Goal: Feedback & Contribution: Contribute content

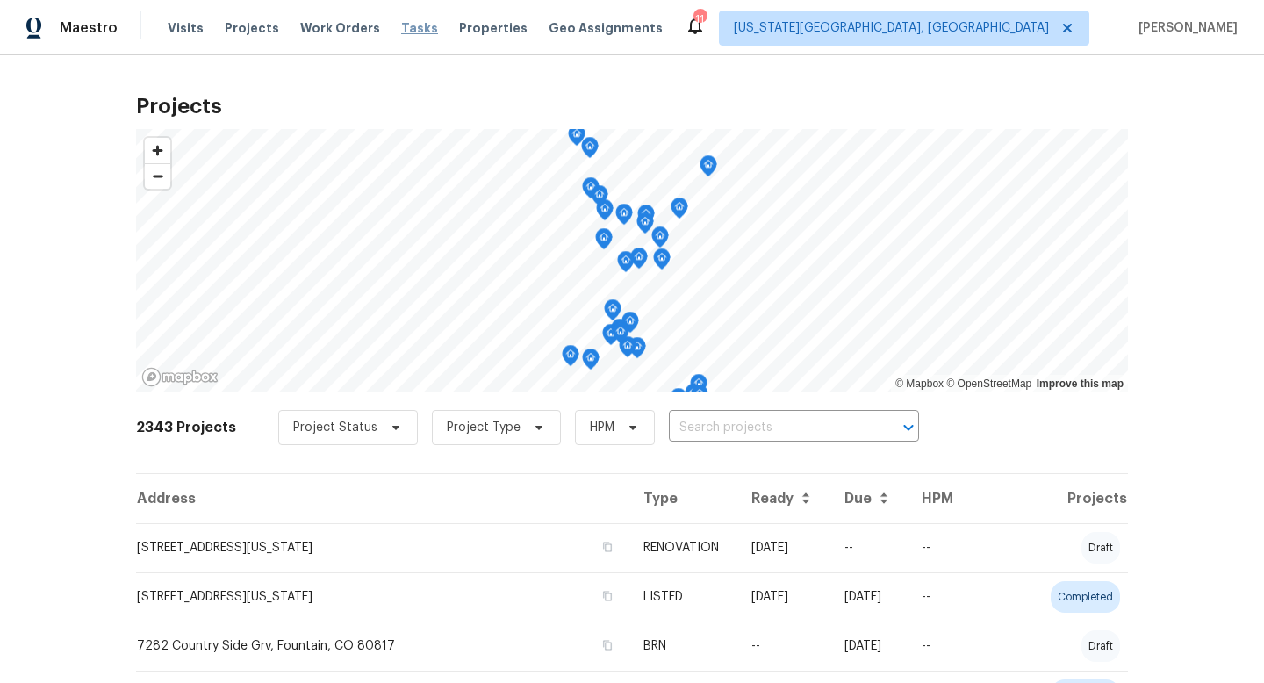
click at [402, 26] on span "Tasks" at bounding box center [419, 28] width 37 height 12
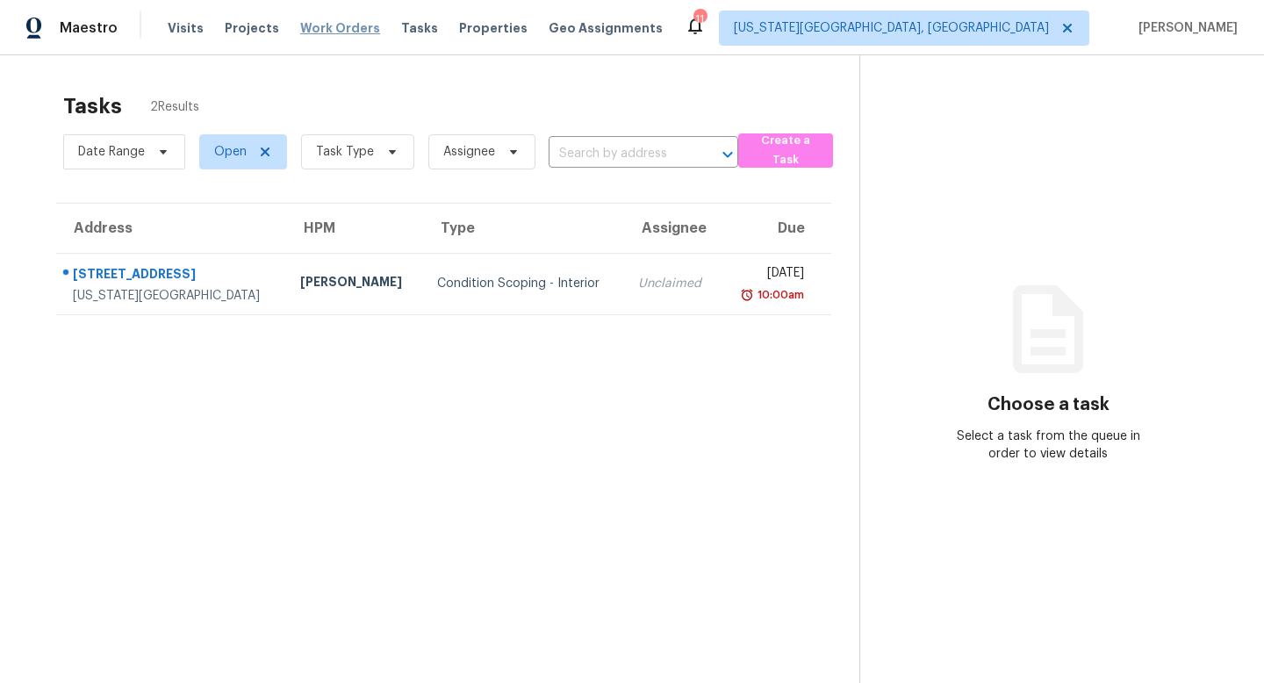
click at [317, 25] on span "Work Orders" at bounding box center [340, 28] width 80 height 18
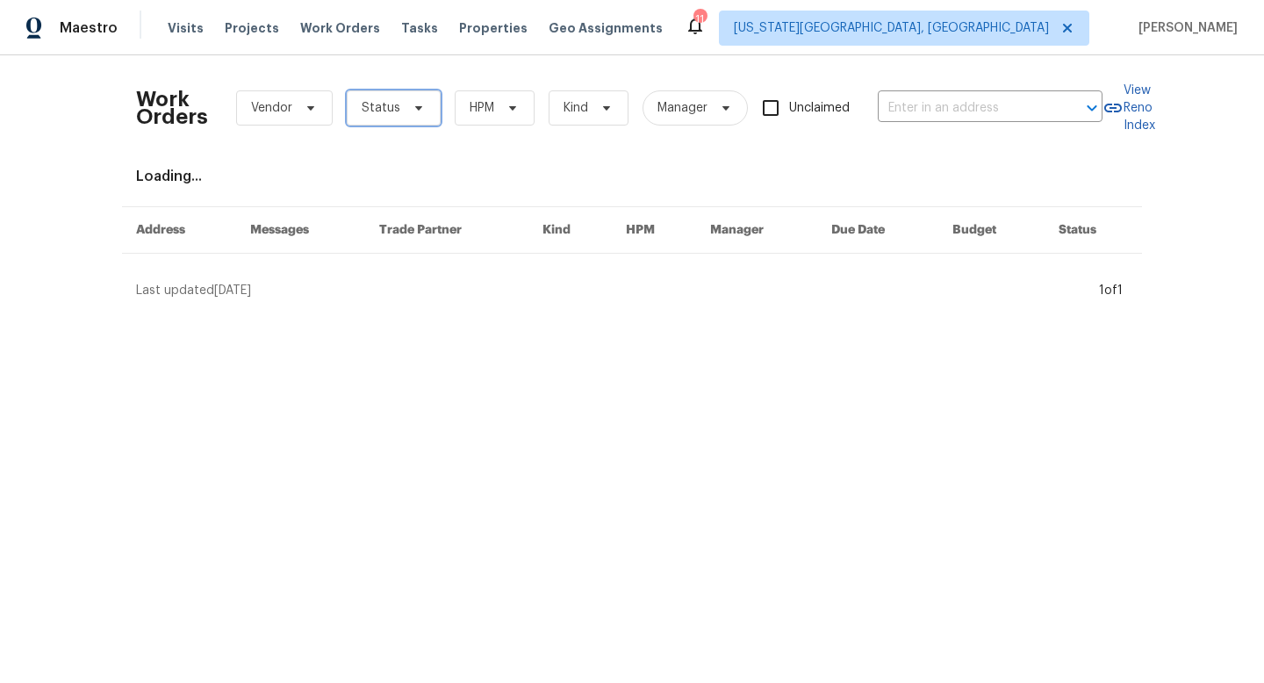
click at [381, 107] on span "Status" at bounding box center [381, 108] width 39 height 18
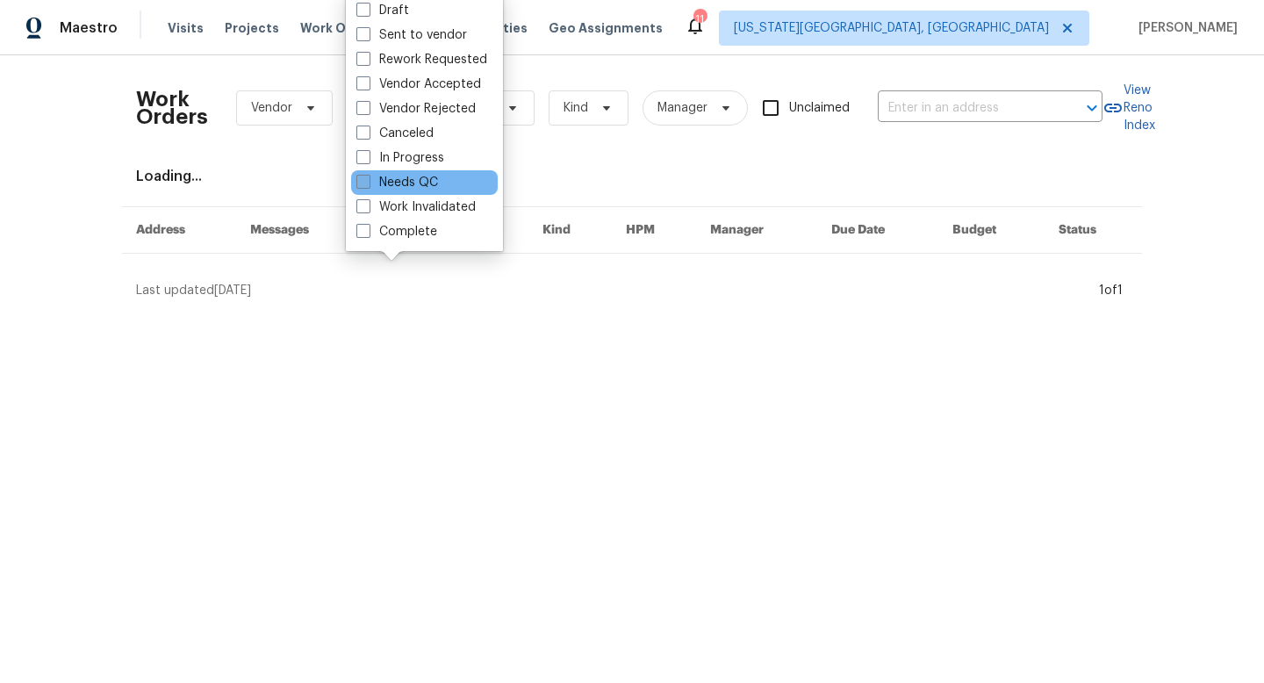
click at [366, 180] on span at bounding box center [363, 182] width 14 height 14
click at [366, 180] on input "Needs QC" at bounding box center [361, 179] width 11 height 11
checkbox input "true"
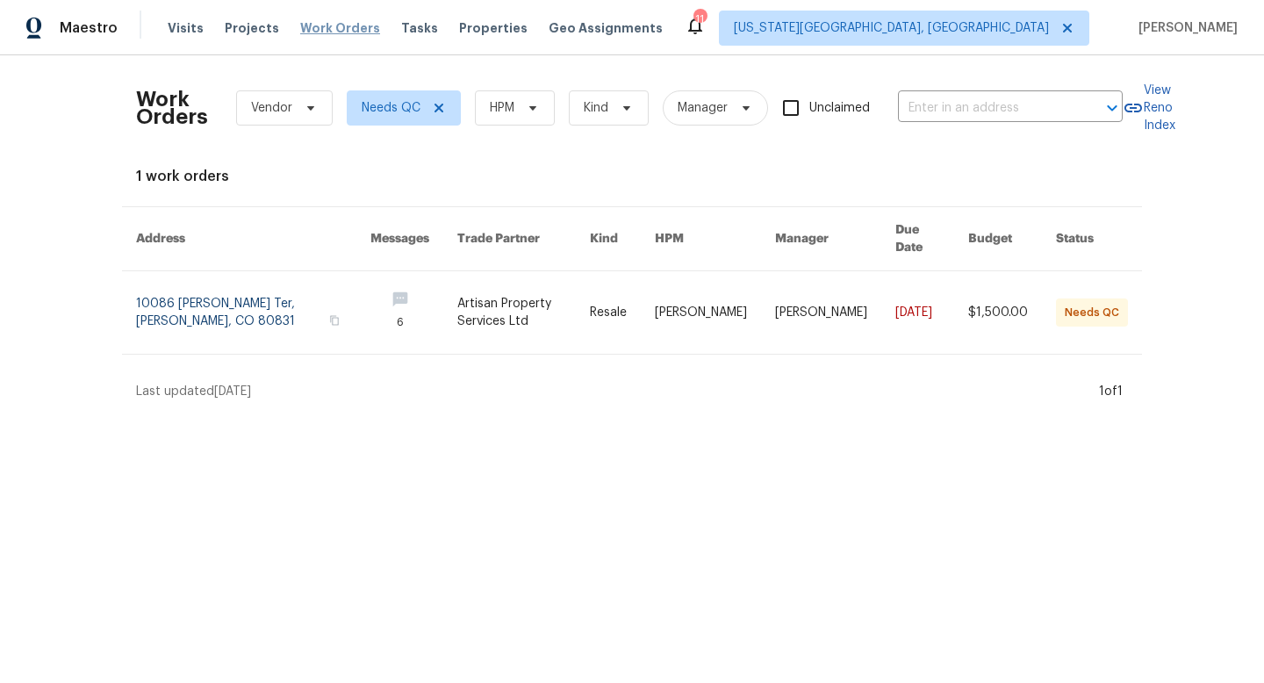
click at [317, 23] on span "Work Orders" at bounding box center [340, 28] width 80 height 18
click at [406, 25] on span "Tasks" at bounding box center [419, 28] width 37 height 12
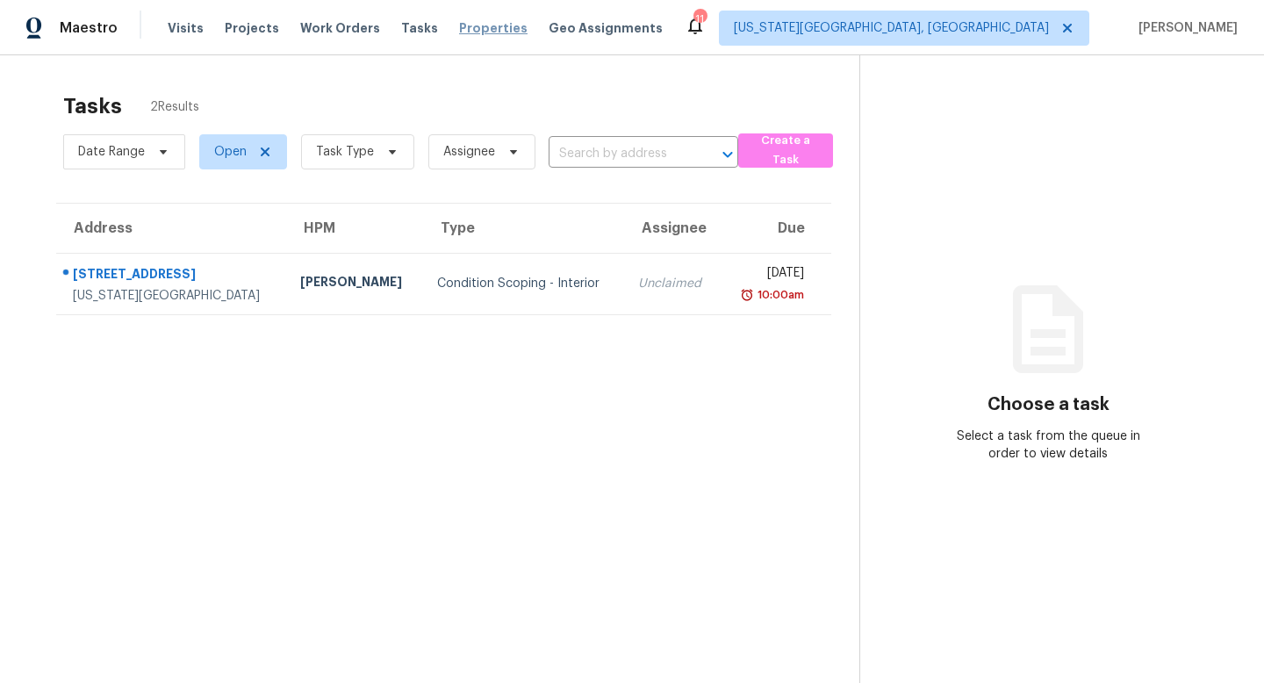
click at [467, 22] on span "Properties" at bounding box center [493, 28] width 68 height 18
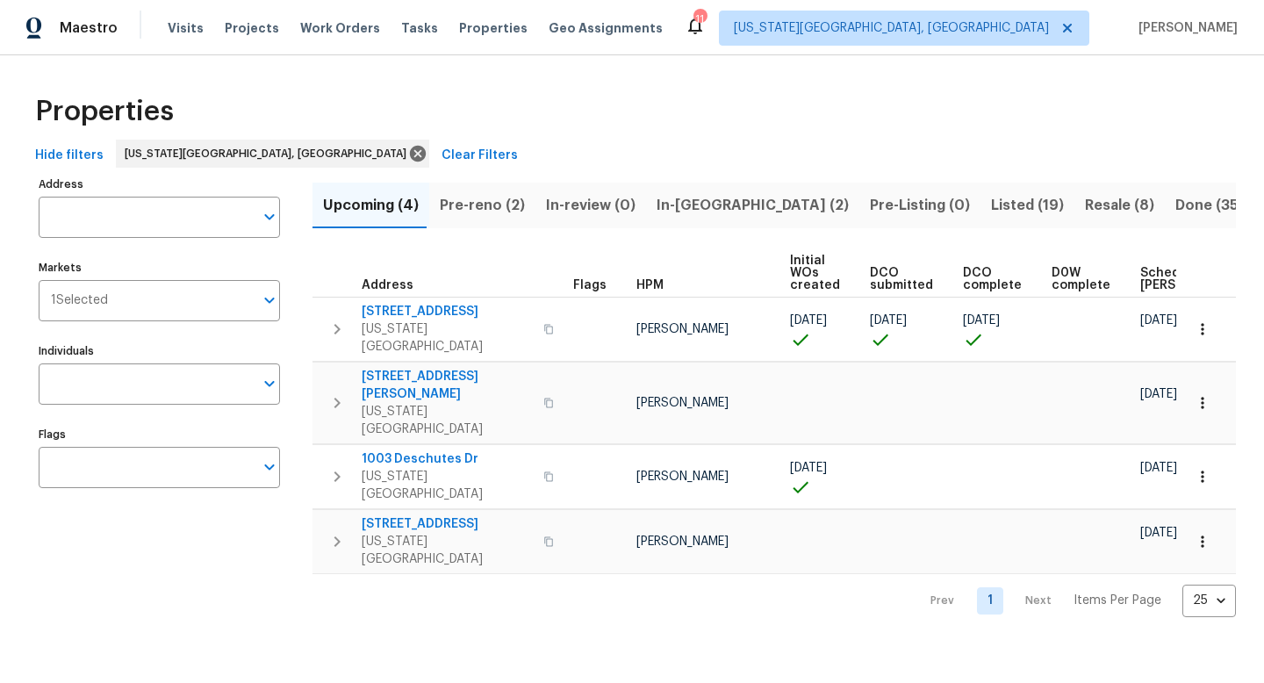
click at [485, 205] on span "Pre-reno (2)" at bounding box center [482, 205] width 85 height 25
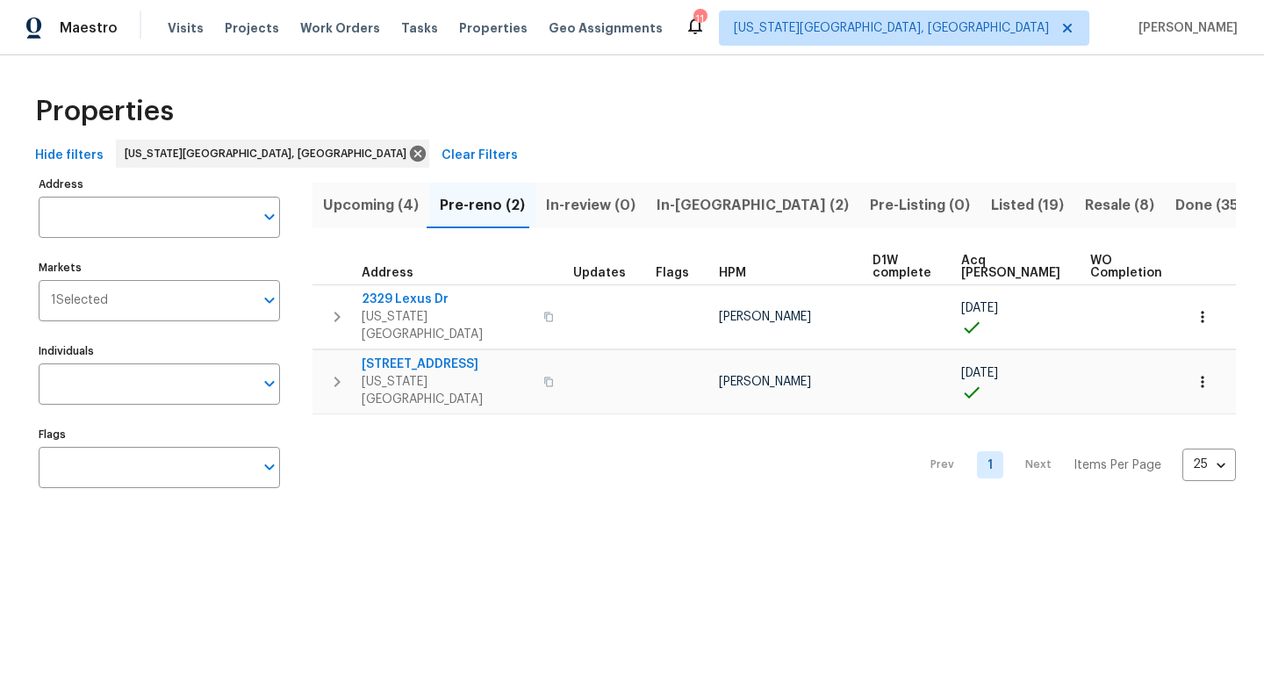
click at [367, 206] on span "Upcoming (4)" at bounding box center [371, 205] width 96 height 25
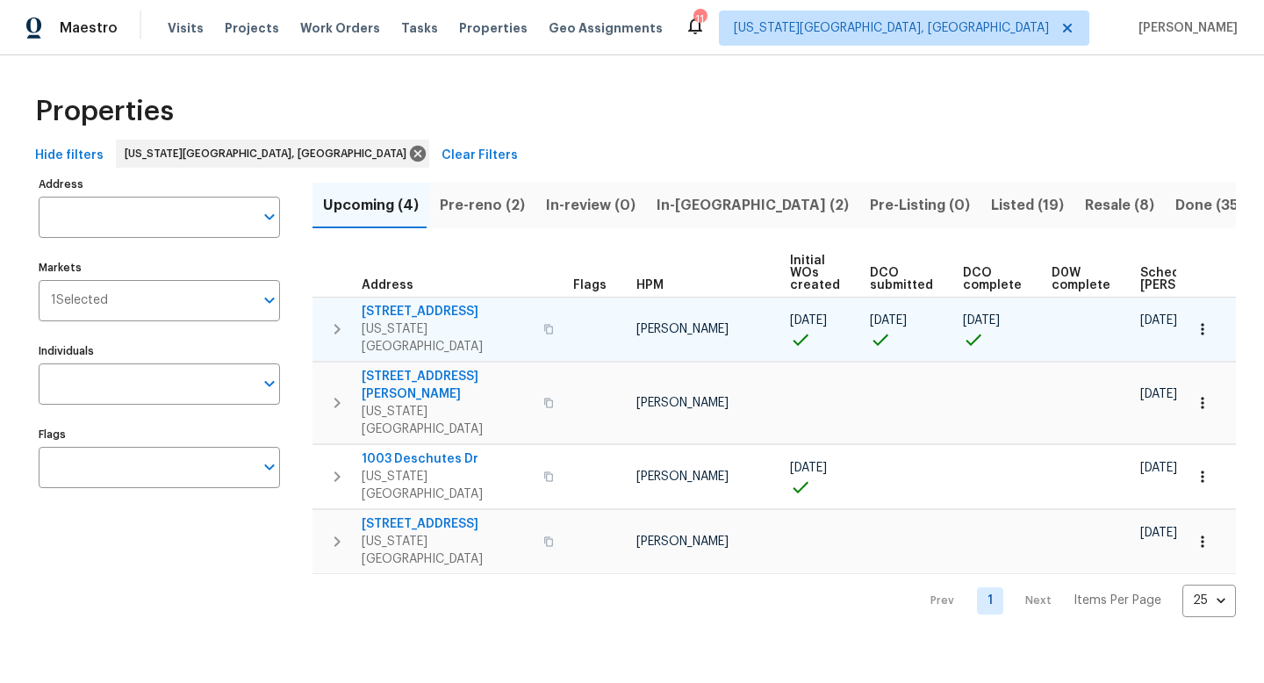
click at [403, 309] on span "4150 Shining Way" at bounding box center [447, 312] width 171 height 18
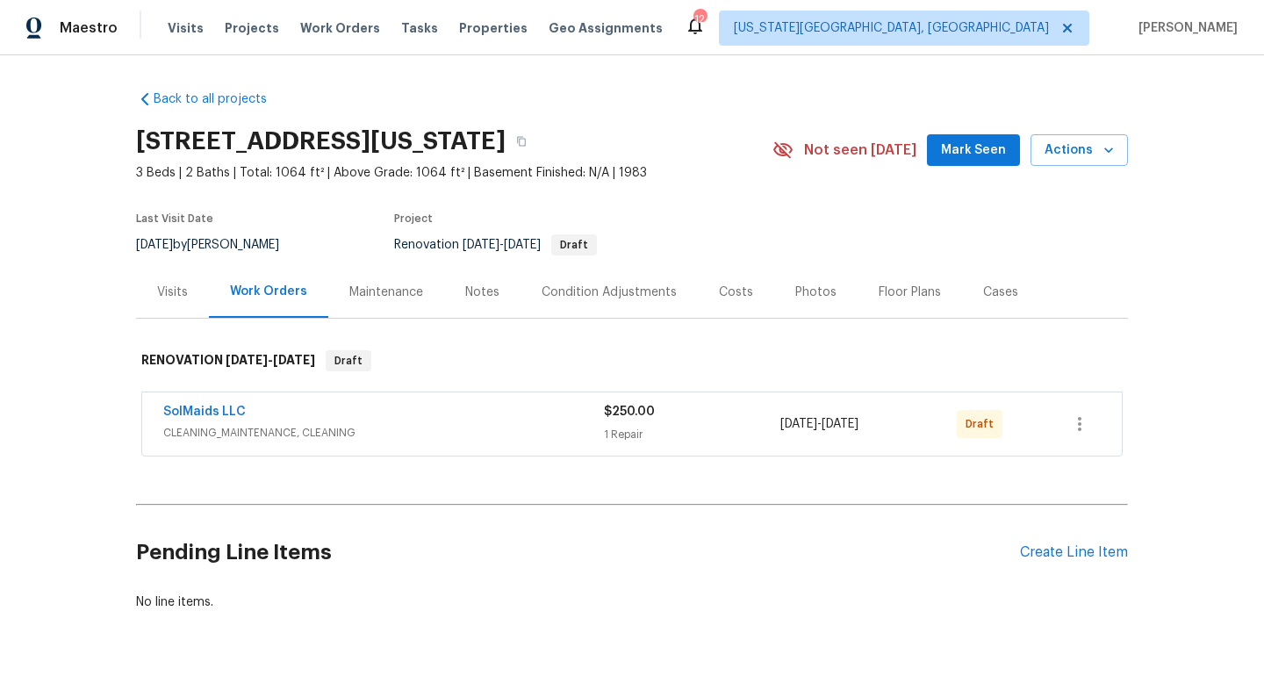
click at [475, 298] on div "Notes" at bounding box center [482, 293] width 34 height 18
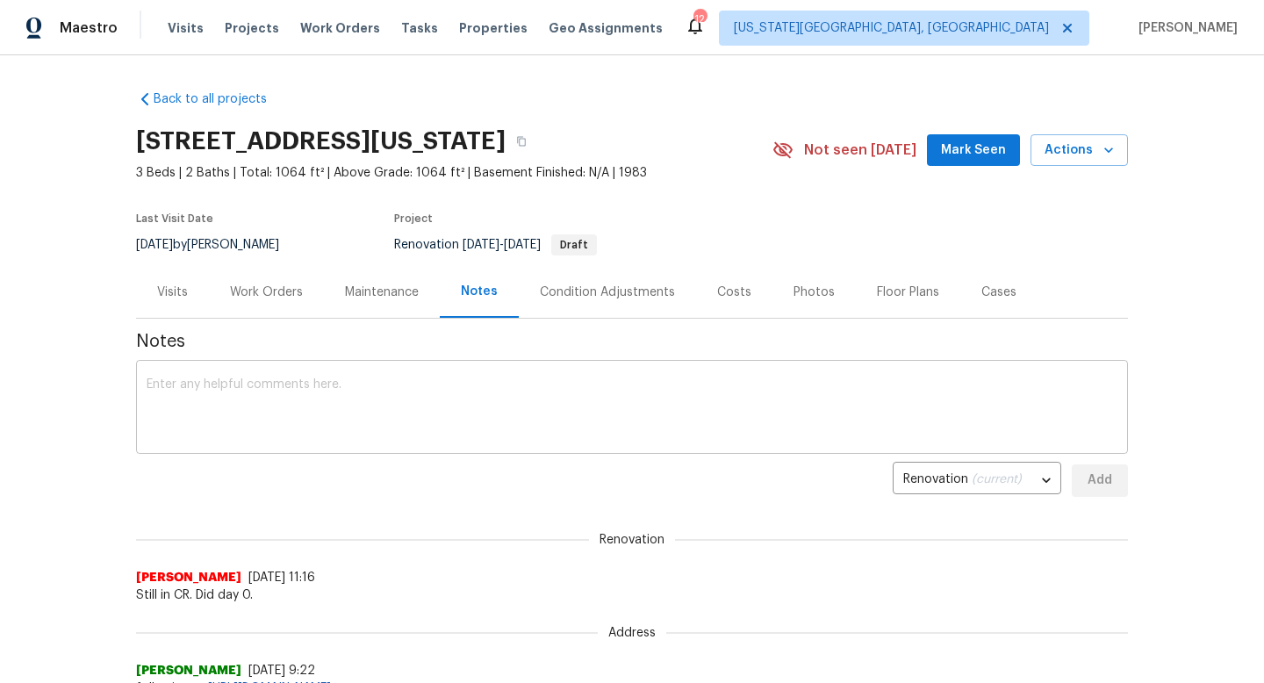
click at [409, 421] on textarea at bounding box center [632, 408] width 971 height 61
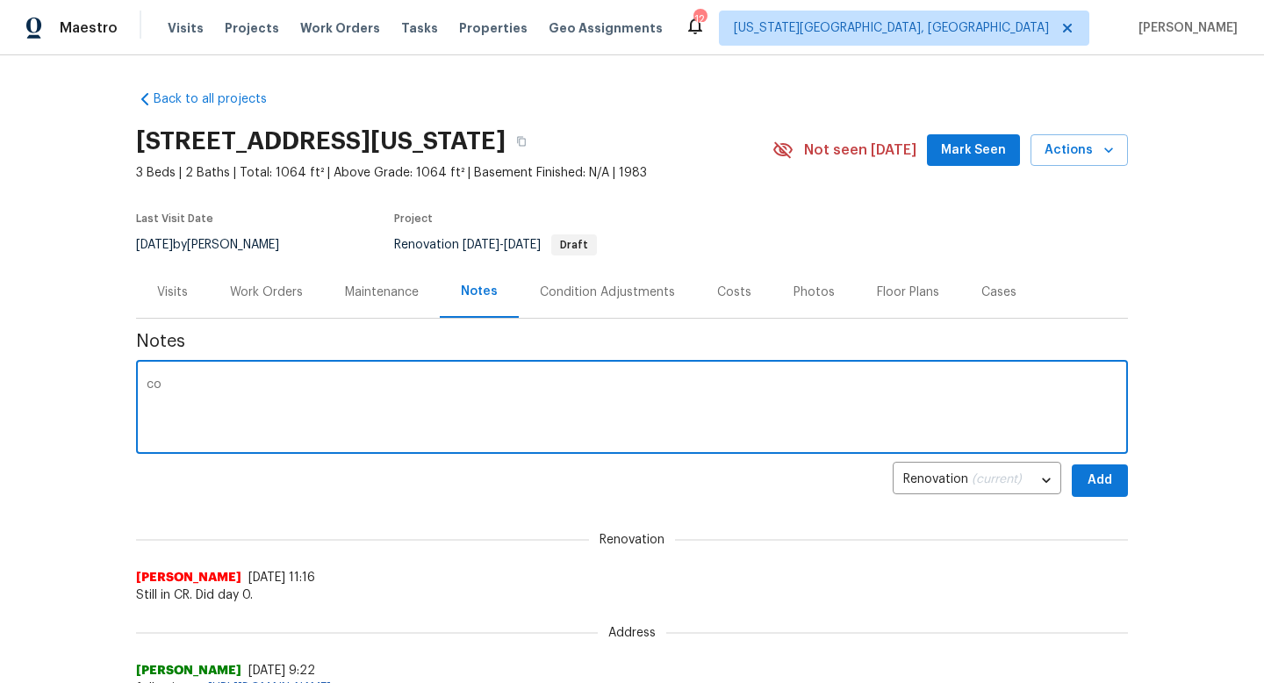
type textarea "c"
type textarea "C"
type textarea "Still in CR."
click at [1106, 480] on span "Add" at bounding box center [1100, 481] width 28 height 22
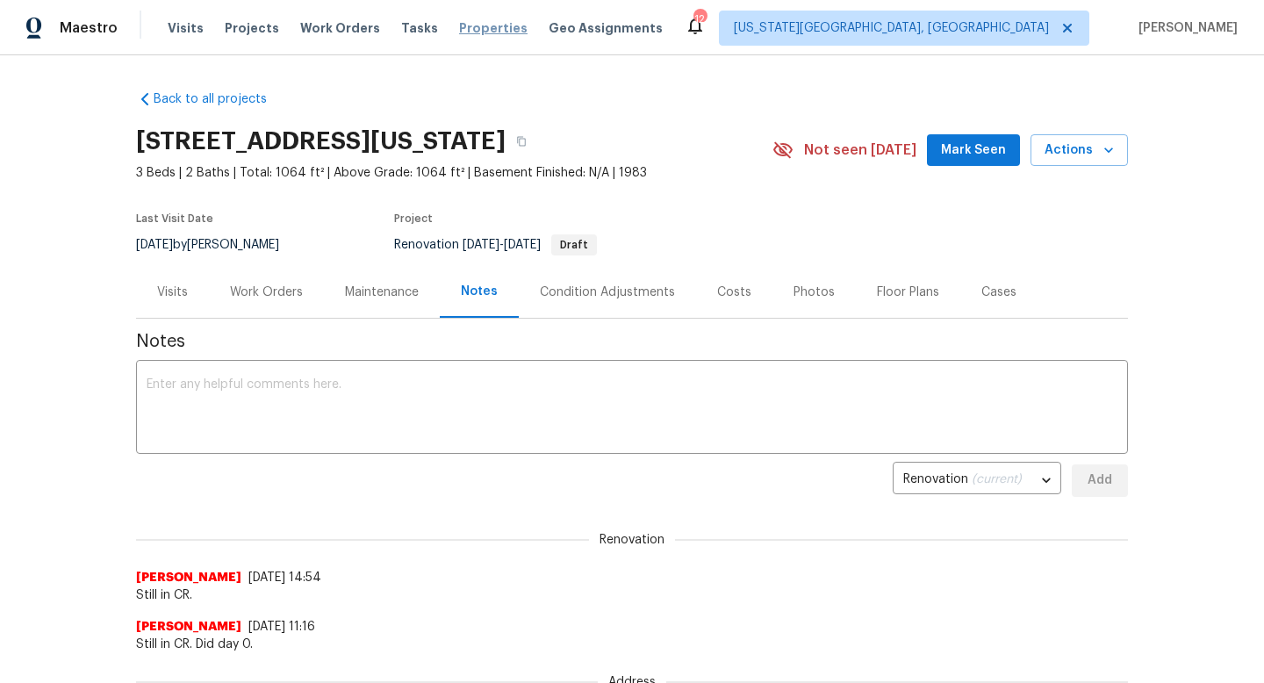
click at [466, 24] on span "Properties" at bounding box center [493, 28] width 68 height 18
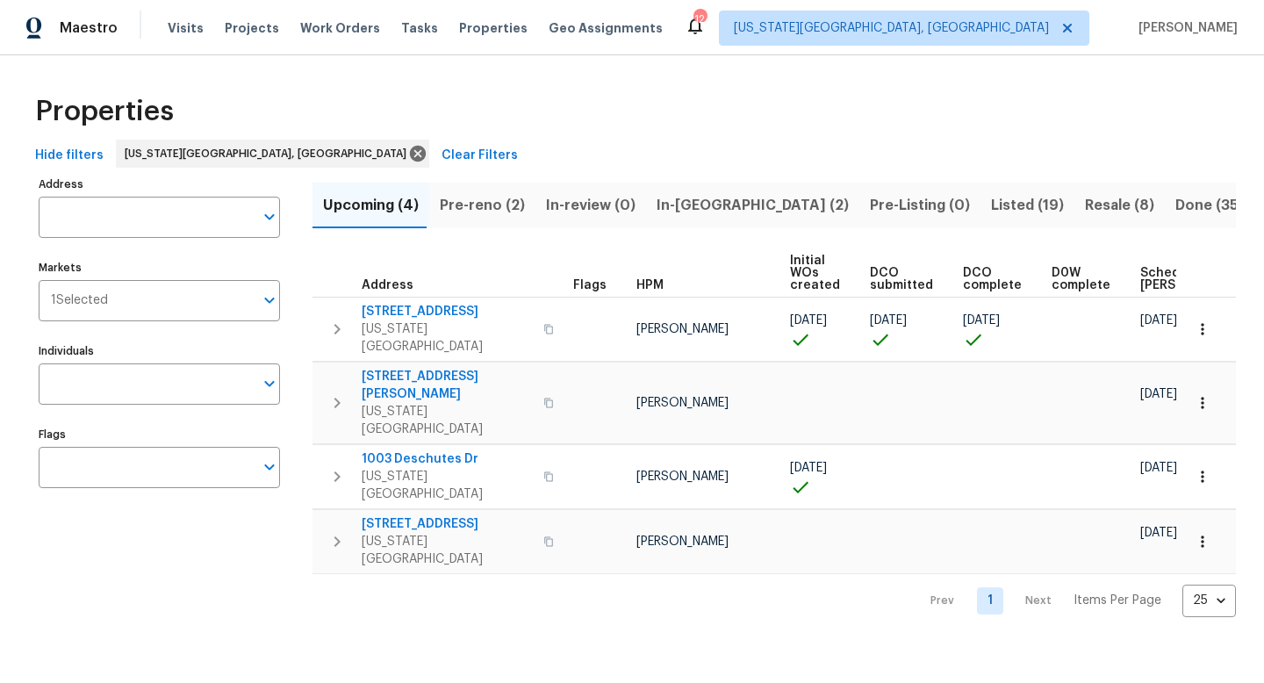
click at [492, 201] on span "Pre-reno (2)" at bounding box center [482, 205] width 85 height 25
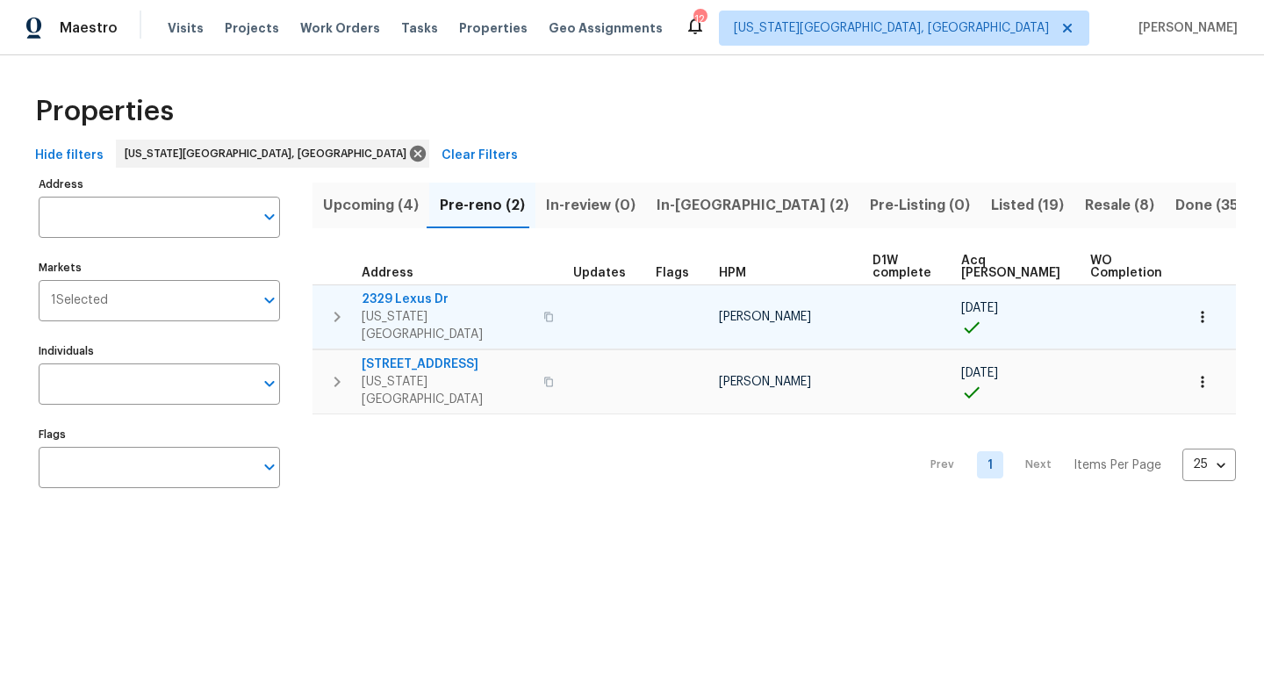
click at [390, 298] on span "2329 Lexus Dr" at bounding box center [447, 300] width 171 height 18
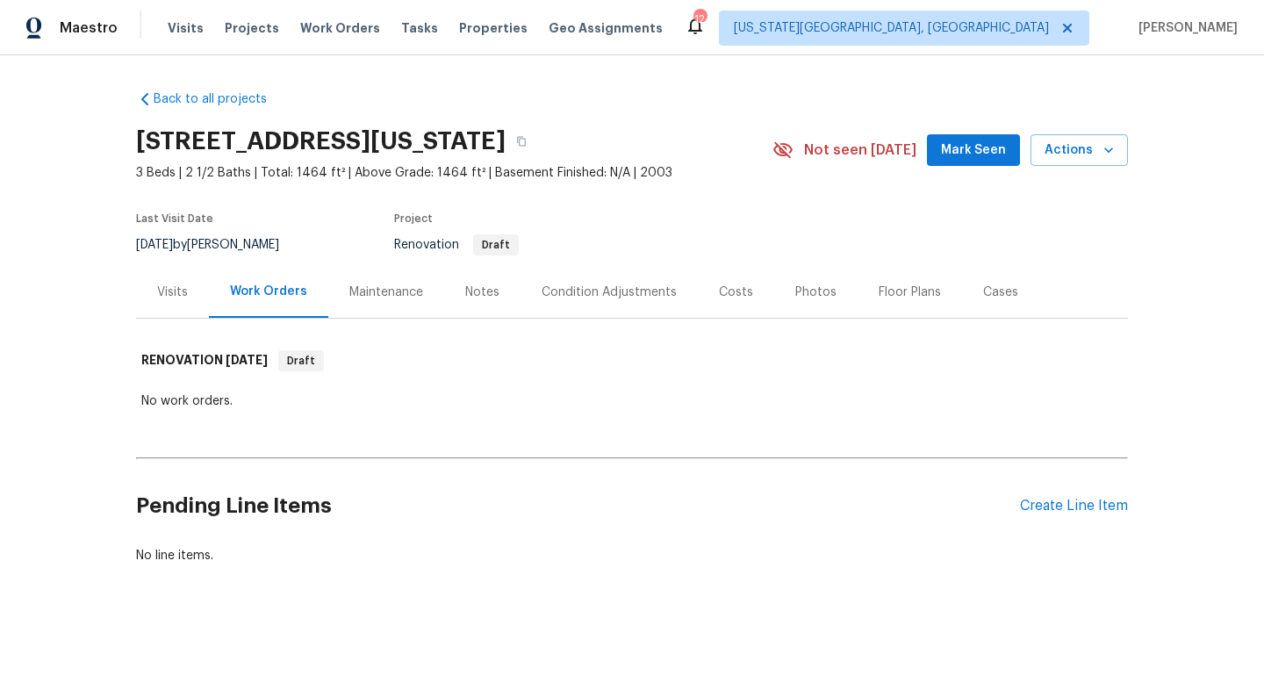
click at [476, 284] on div "Notes" at bounding box center [482, 293] width 34 height 18
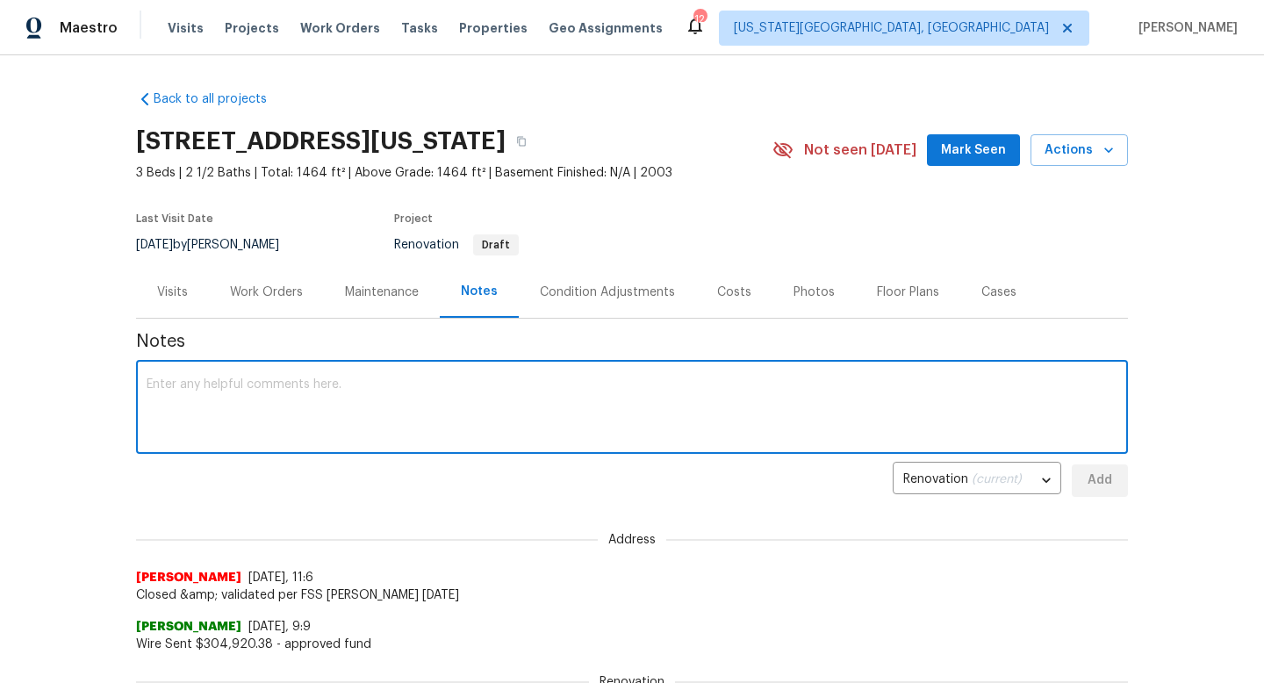
click at [366, 388] on textarea at bounding box center [632, 408] width 971 height 61
type textarea "Day 0 completed. Home needs full paint and trim/base. lots of yard clean up."
click at [1129, 478] on div "Back to all projects [STREET_ADDRESS][US_STATE] 3 Beds | 2 1/2 Baths | Total: 1…" at bounding box center [632, 369] width 1264 height 628
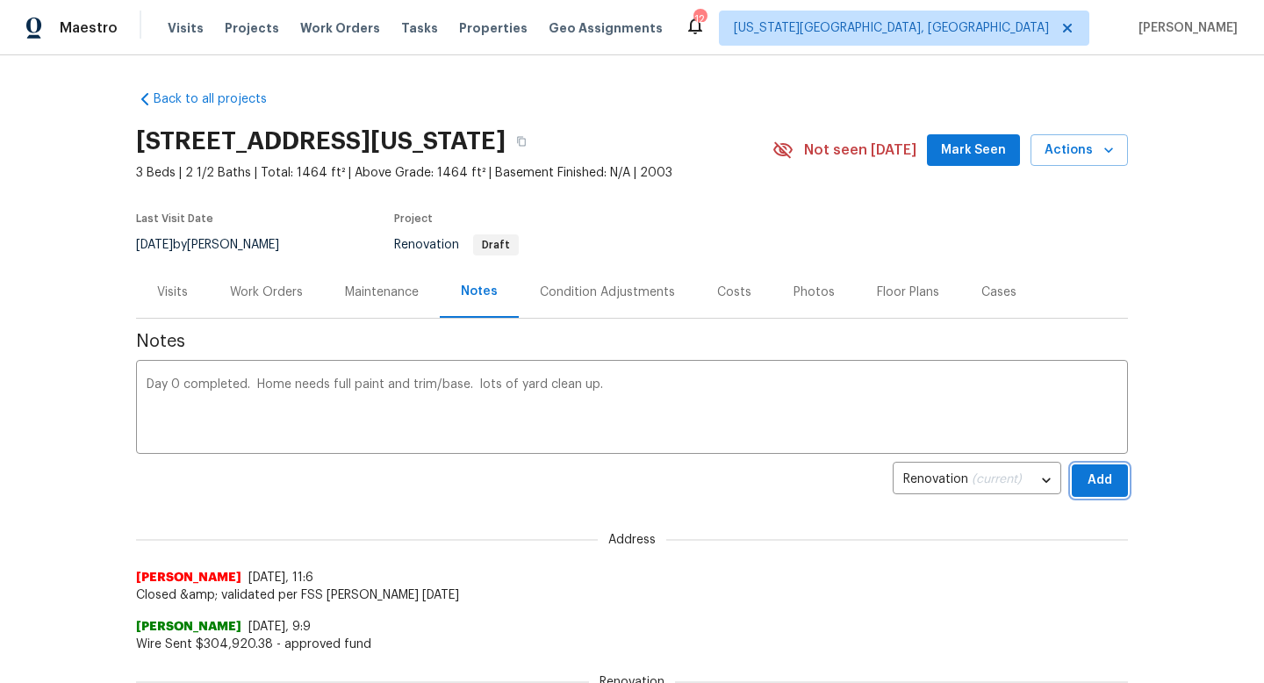
click at [1081, 478] on button "Add" at bounding box center [1100, 480] width 56 height 32
